Goal: Communication & Community: Share content

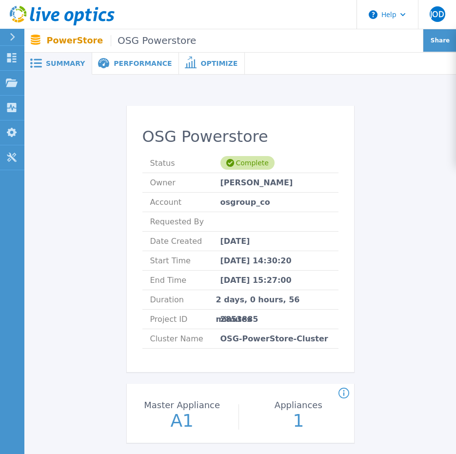
click at [430, 37] on div "Share" at bounding box center [439, 40] width 33 height 23
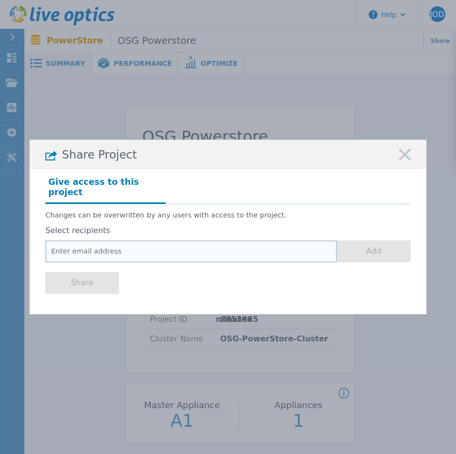
click at [113, 241] on input "email" at bounding box center [190, 251] width 291 height 22
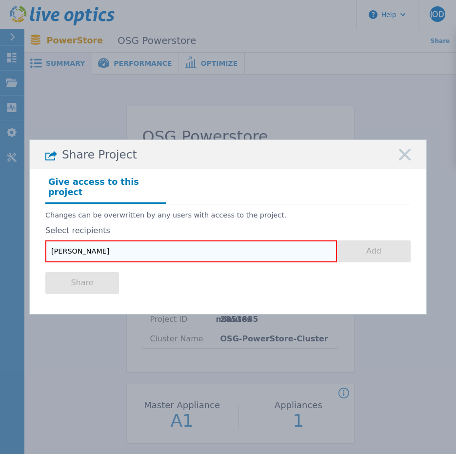
click at [78, 244] on input "martin" at bounding box center [190, 251] width 291 height 22
paste input ".mcdermott@eu.equinix.com"
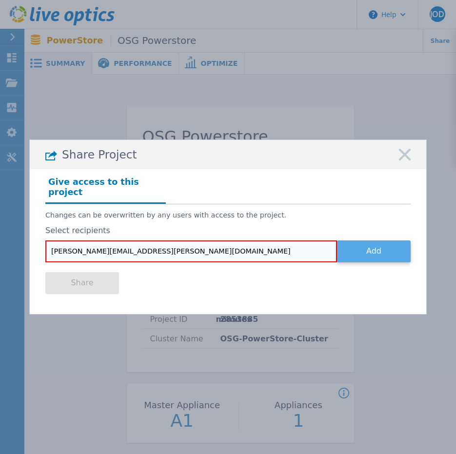
type input "martin.mcdermott@eu.equinix.com"
click at [363, 250] on button "Add" at bounding box center [374, 251] width 74 height 22
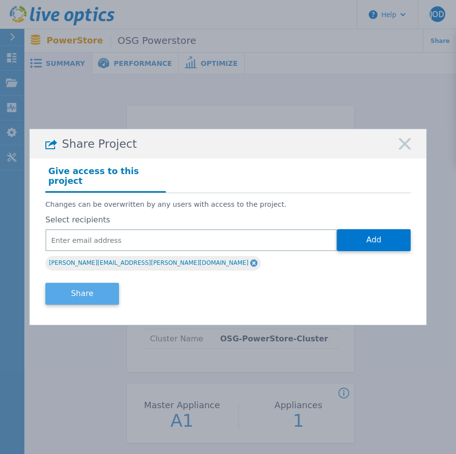
click at [88, 283] on button "Share" at bounding box center [82, 294] width 74 height 22
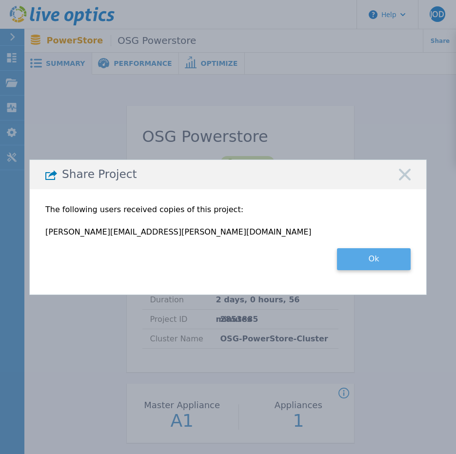
click at [371, 253] on button "Ok" at bounding box center [374, 259] width 74 height 22
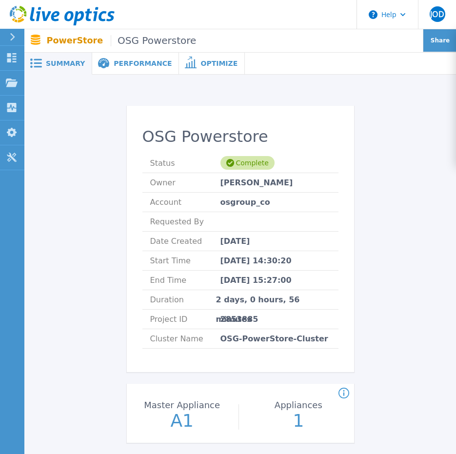
click at [434, 39] on span "Share" at bounding box center [439, 41] width 19 height 6
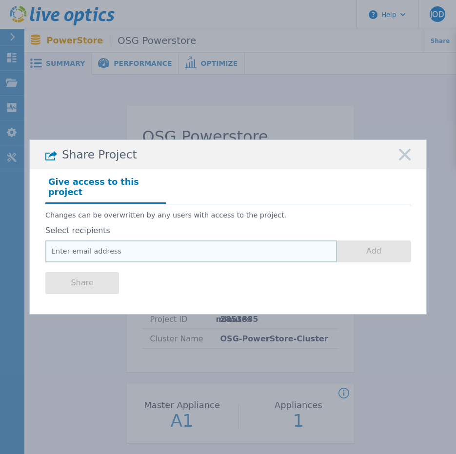
click at [64, 253] on input "email" at bounding box center [190, 251] width 291 height 22
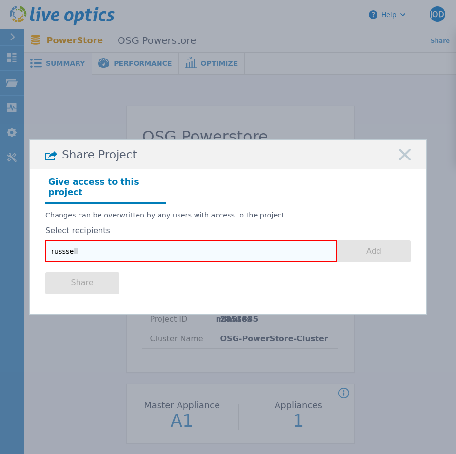
type input "russsell"
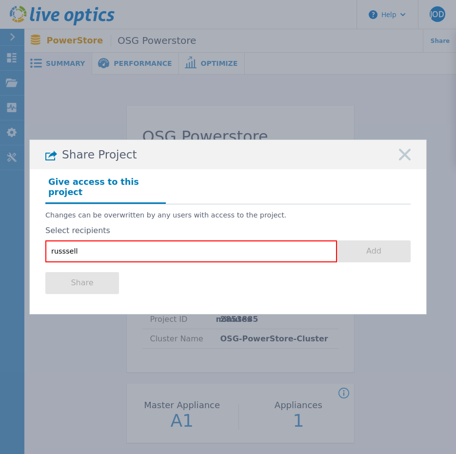
click at [398, 197] on div "Give access to this project" at bounding box center [227, 189] width 365 height 30
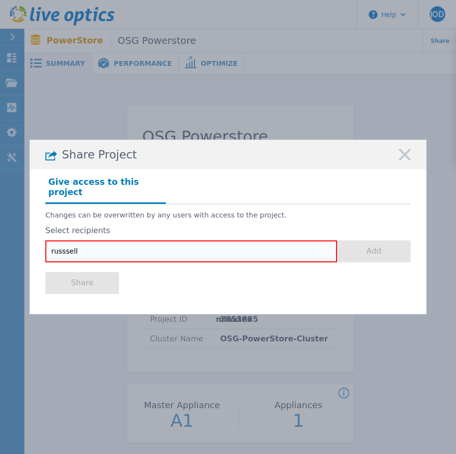
drag, startPoint x: 121, startPoint y: 252, endPoint x: -17, endPoint y: 264, distance: 138.5
click at [0, 264] on html "Help JOD End User John O Donoghue john.o'donoghue@eu.equinix.com Equinix My Pro…" at bounding box center [228, 213] width 456 height 426
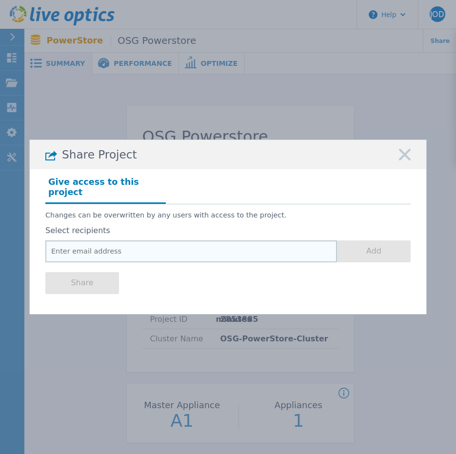
paste input "[PERSON_NAME][EMAIL_ADDRESS][PERSON_NAME][DOMAIN_NAME]"
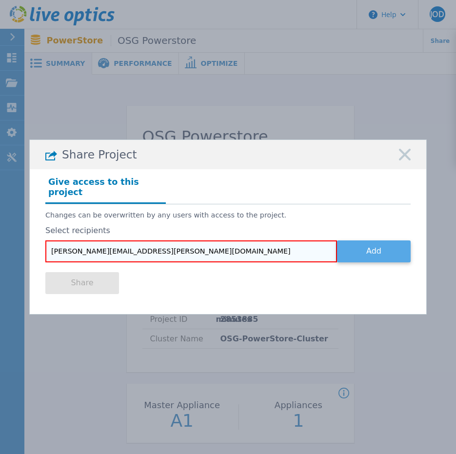
type input "[PERSON_NAME][EMAIL_ADDRESS][PERSON_NAME][DOMAIN_NAME]"
click at [371, 247] on button "Add" at bounding box center [374, 251] width 74 height 22
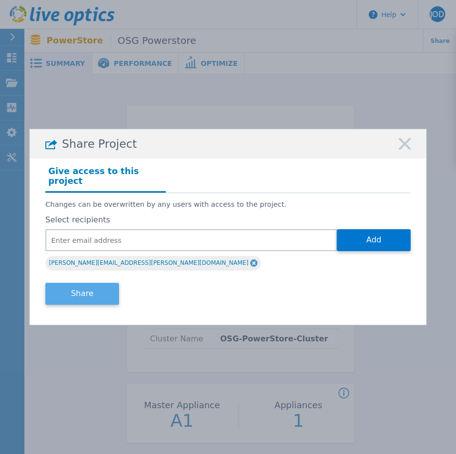
click at [83, 283] on button "Share" at bounding box center [82, 294] width 74 height 22
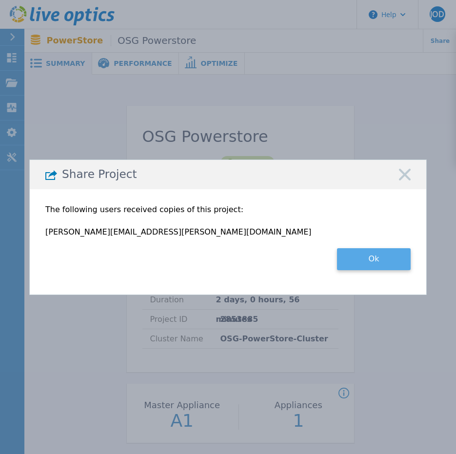
click at [378, 255] on button "Ok" at bounding box center [374, 259] width 74 height 22
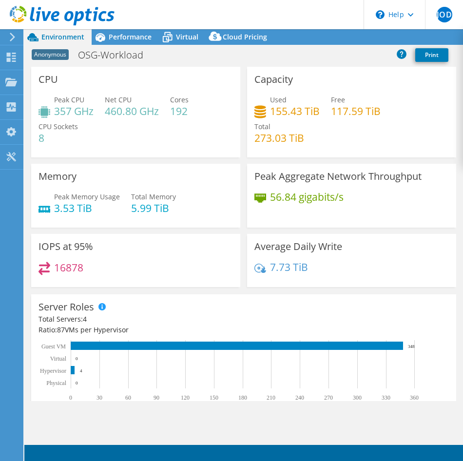
select select "USD"
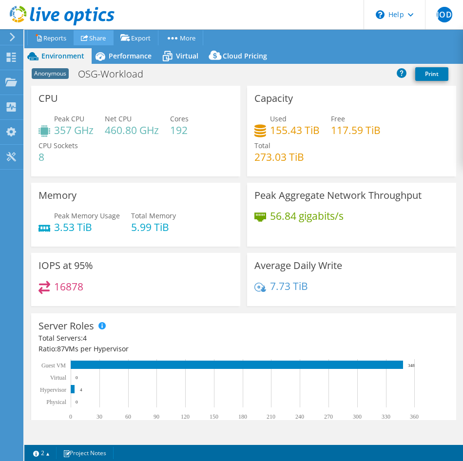
click at [93, 34] on link "Share" at bounding box center [94, 37] width 40 height 15
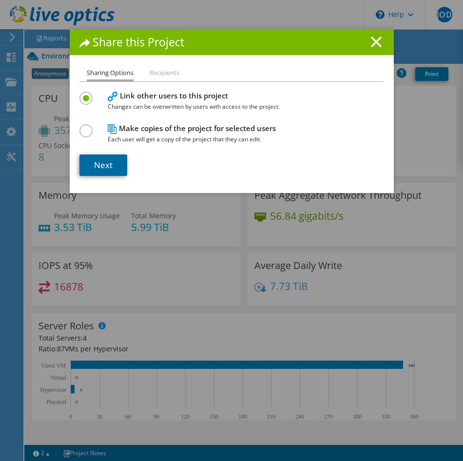
click at [98, 162] on link "Next" at bounding box center [103, 165] width 48 height 21
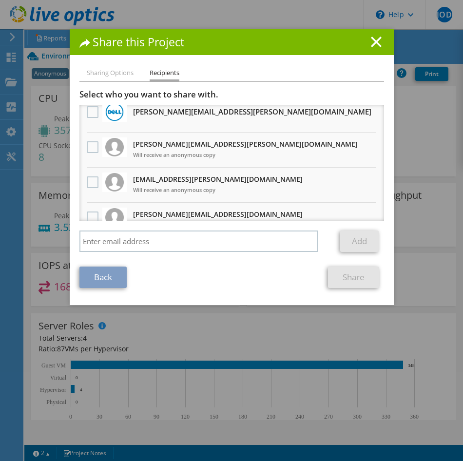
scroll to position [1, 0]
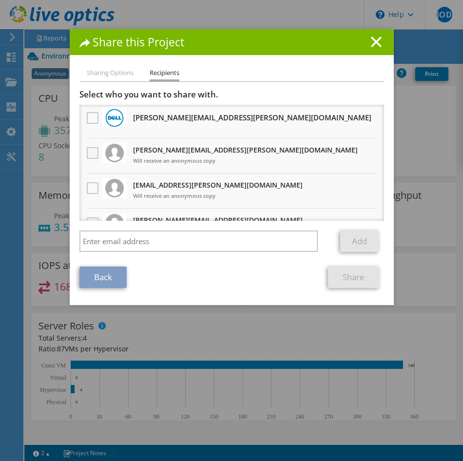
click at [89, 149] on label at bounding box center [94, 153] width 14 height 12
click at [0, 0] on input "checkbox" at bounding box center [0, 0] width 0 height 0
click at [350, 274] on link "Share" at bounding box center [353, 277] width 51 height 21
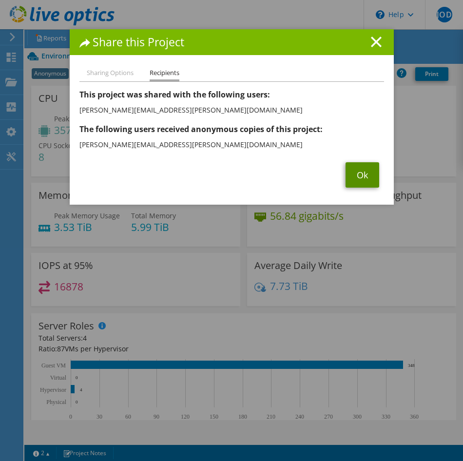
click at [371, 178] on link "Ok" at bounding box center [363, 174] width 34 height 25
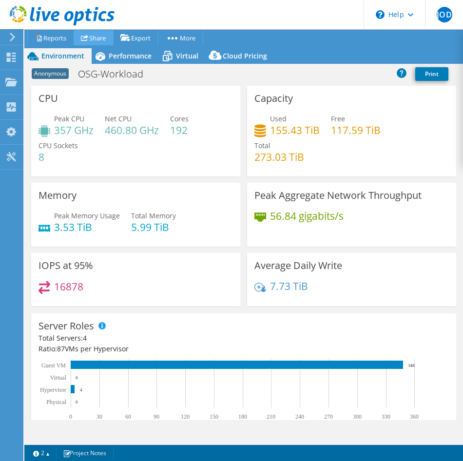
click at [97, 44] on link "Share" at bounding box center [94, 37] width 40 height 15
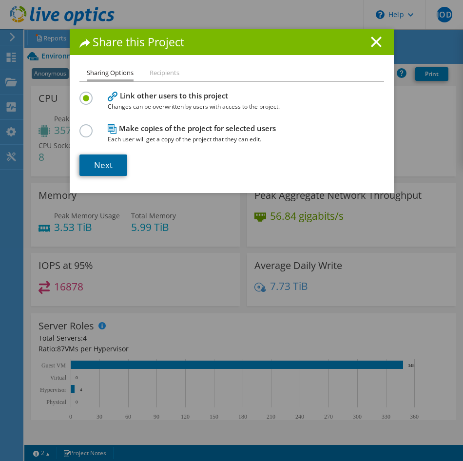
click at [89, 167] on link "Next" at bounding box center [103, 165] width 48 height 21
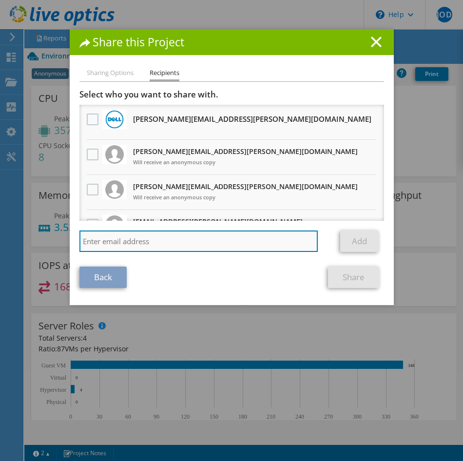
click at [124, 234] on input "search" at bounding box center [198, 241] width 239 height 21
paste input "[PERSON_NAME][EMAIL_ADDRESS][PERSON_NAME][DOMAIN_NAME]"
type input "[PERSON_NAME][EMAIL_ADDRESS][PERSON_NAME][DOMAIN_NAME]"
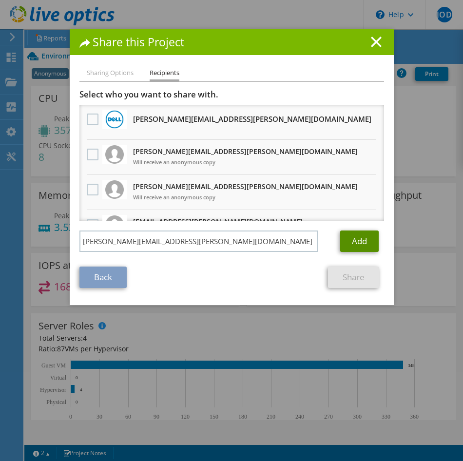
click at [346, 235] on link "Add" at bounding box center [359, 241] width 39 height 21
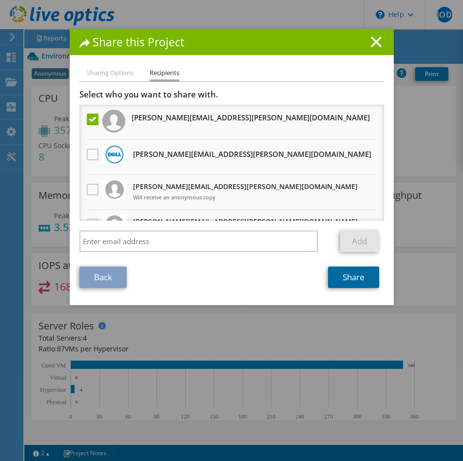
click at [345, 275] on link "Share" at bounding box center [353, 277] width 51 height 21
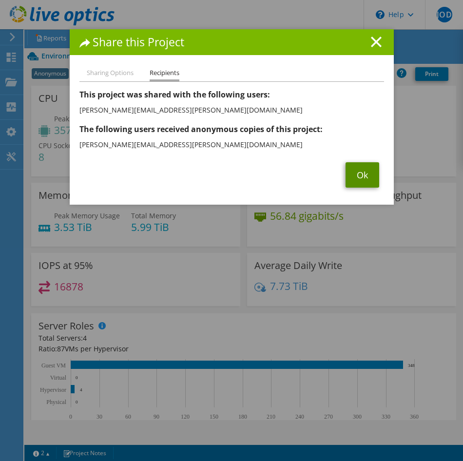
click at [357, 176] on link "Ok" at bounding box center [363, 174] width 34 height 25
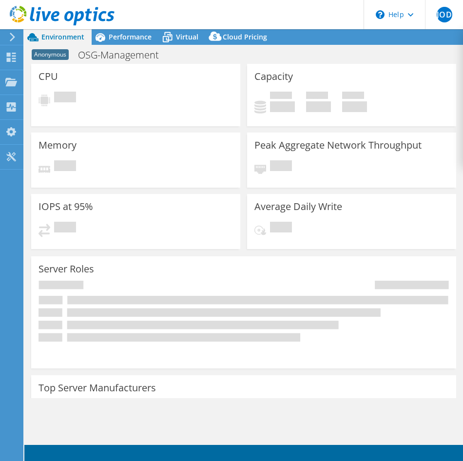
select select "USD"
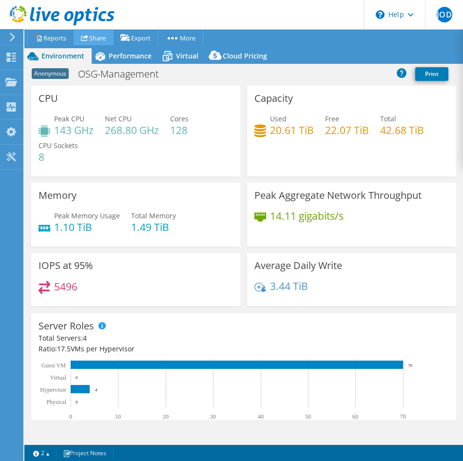
click at [98, 35] on link "Share" at bounding box center [94, 37] width 40 height 15
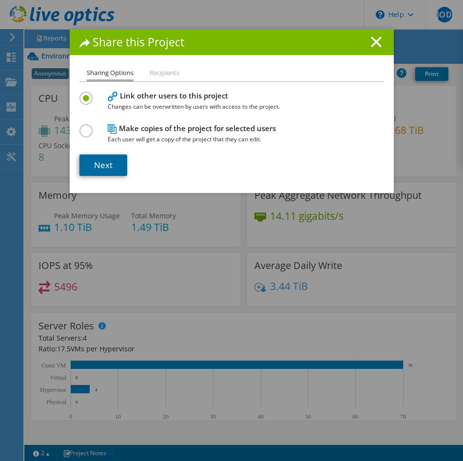
click at [105, 163] on link "Next" at bounding box center [103, 165] width 48 height 21
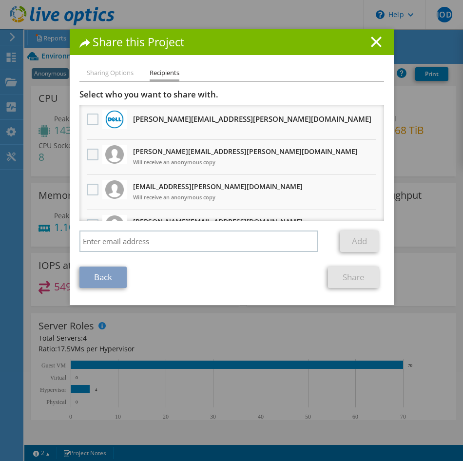
click at [87, 154] on label at bounding box center [94, 155] width 14 height 12
click at [0, 0] on input "checkbox" at bounding box center [0, 0] width 0 height 0
click at [349, 283] on link "Share" at bounding box center [353, 277] width 51 height 21
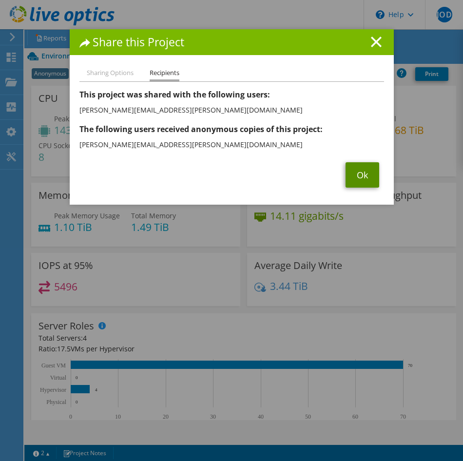
click at [365, 169] on link "Ok" at bounding box center [363, 174] width 34 height 25
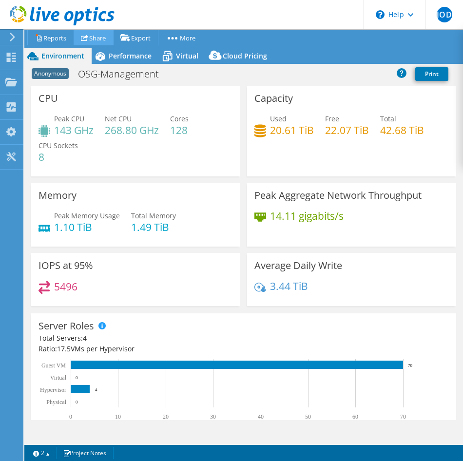
click at [97, 39] on link "Share" at bounding box center [94, 37] width 40 height 15
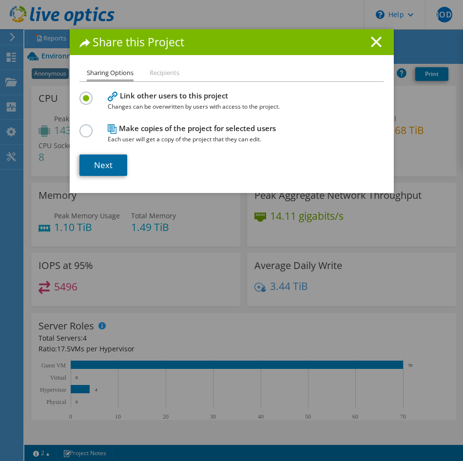
click at [97, 169] on link "Next" at bounding box center [103, 165] width 48 height 21
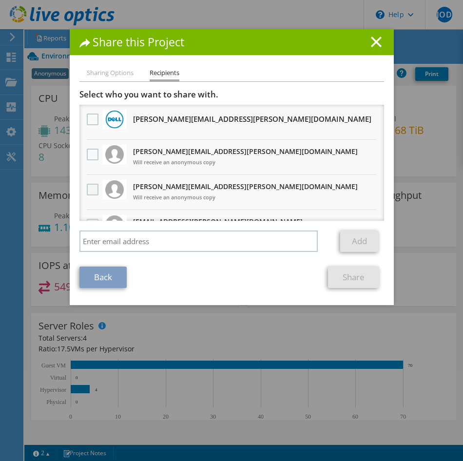
click at [87, 188] on label at bounding box center [94, 190] width 14 height 12
click at [0, 0] on input "checkbox" at bounding box center [0, 0] width 0 height 0
click at [346, 273] on link "Share" at bounding box center [353, 277] width 51 height 21
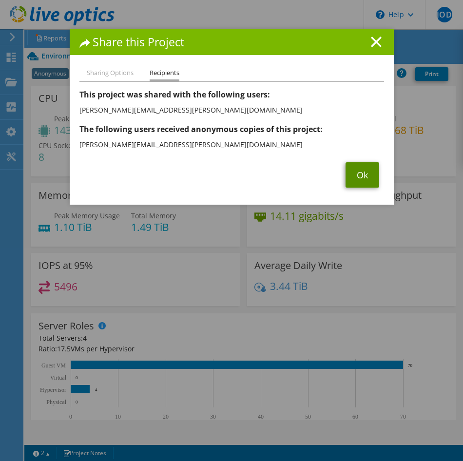
click at [361, 180] on link "Ok" at bounding box center [363, 174] width 34 height 25
